Goal: Task Accomplishment & Management: Complete application form

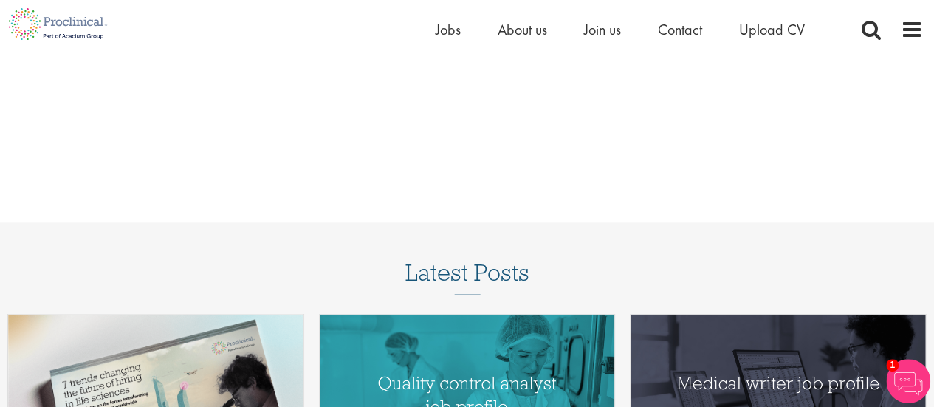
scroll to position [1477, 0]
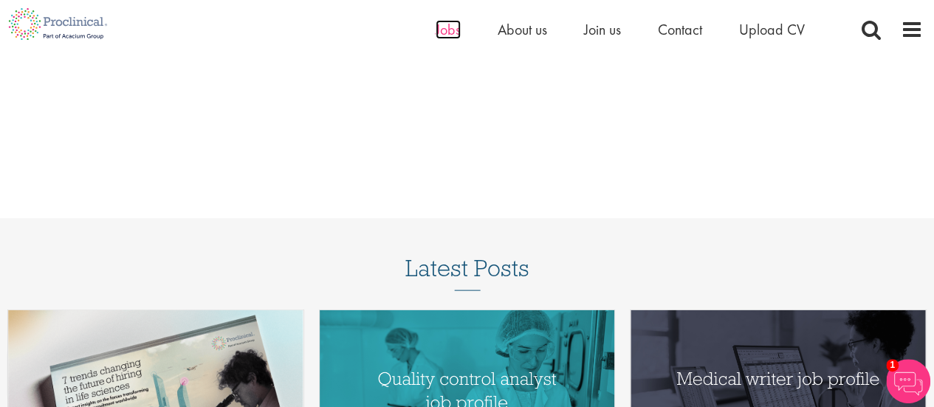
click at [443, 33] on span "Jobs" at bounding box center [448, 29] width 25 height 19
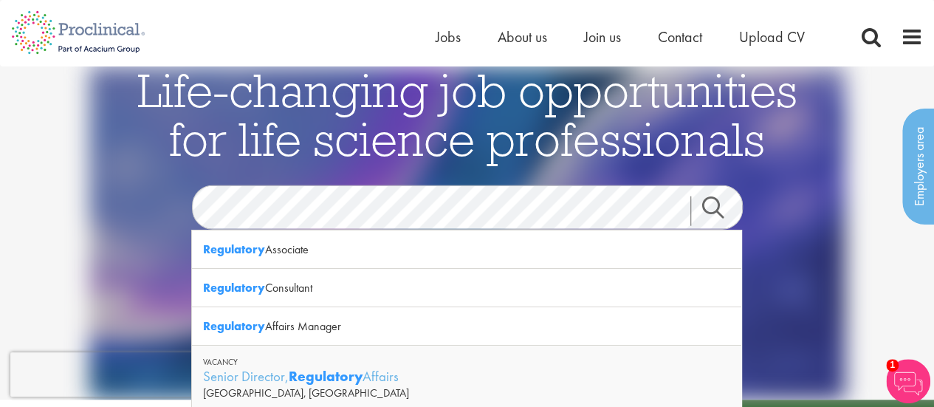
click at [719, 210] on link "Search" at bounding box center [722, 211] width 64 height 30
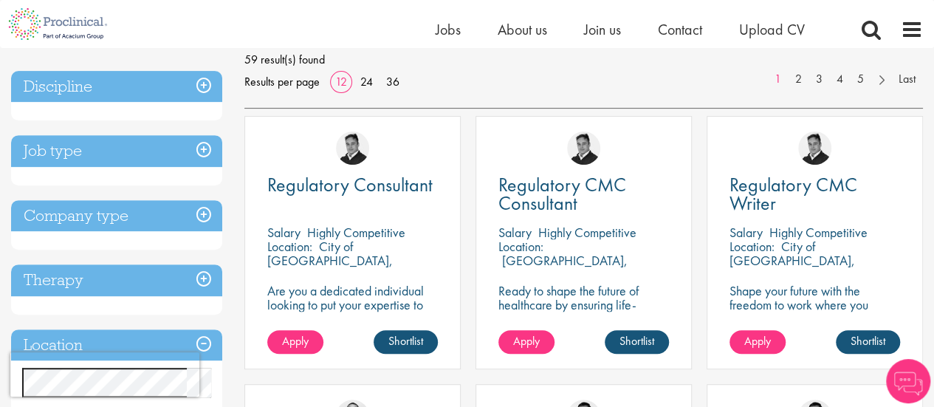
scroll to position [222, 0]
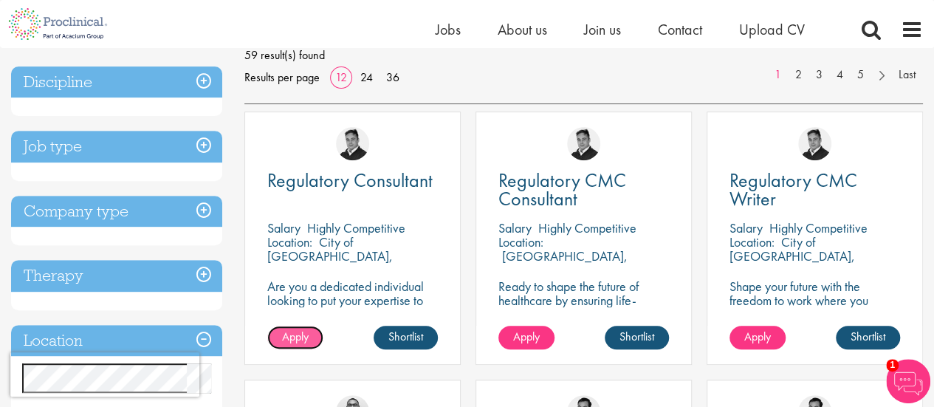
click at [299, 341] on span "Apply" at bounding box center [295, 337] width 27 height 16
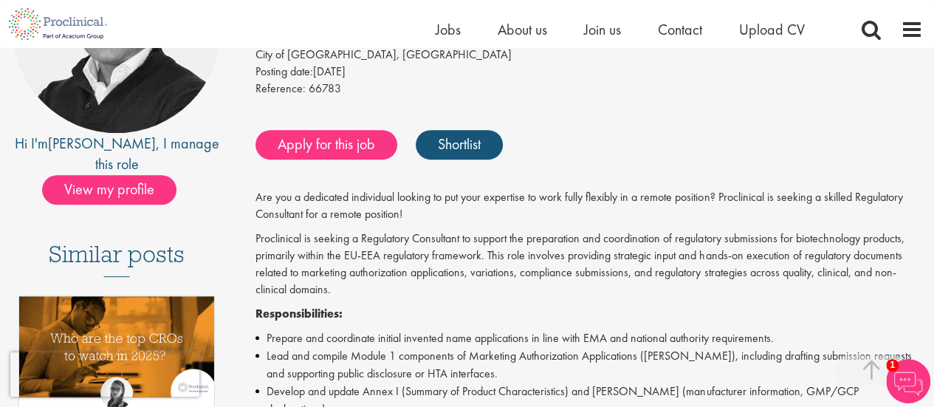
scroll to position [295, 0]
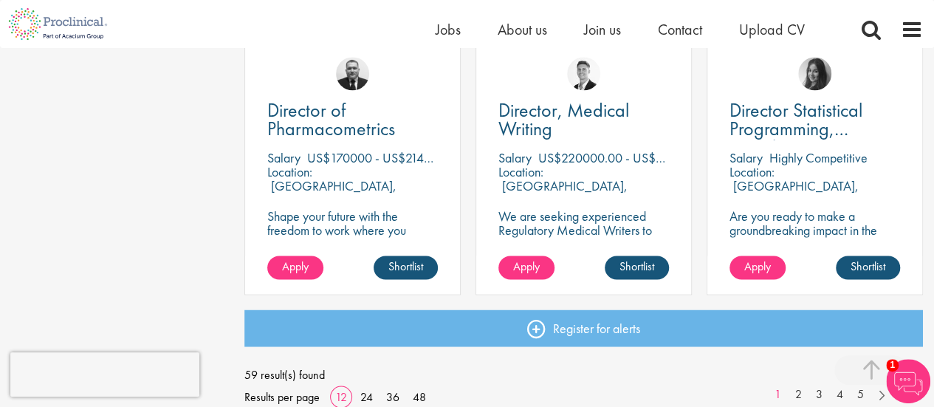
scroll to position [1119, 0]
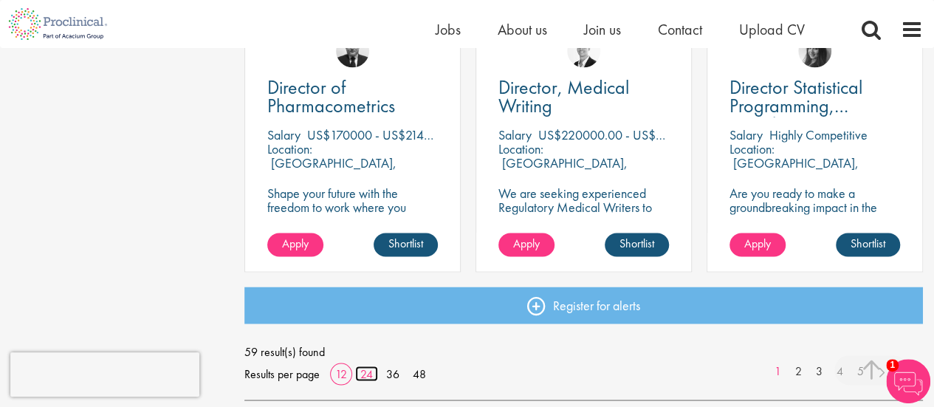
click at [363, 374] on link "24" at bounding box center [366, 374] width 23 height 16
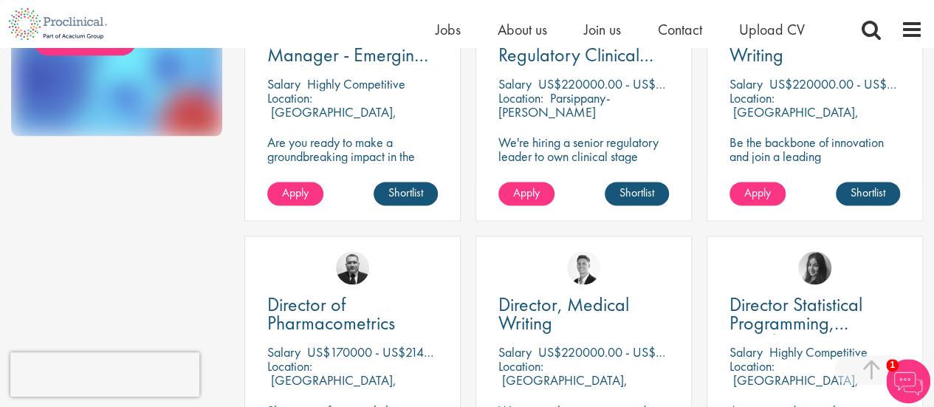
scroll to position [812, 0]
